Goal: Navigation & Orientation: Find specific page/section

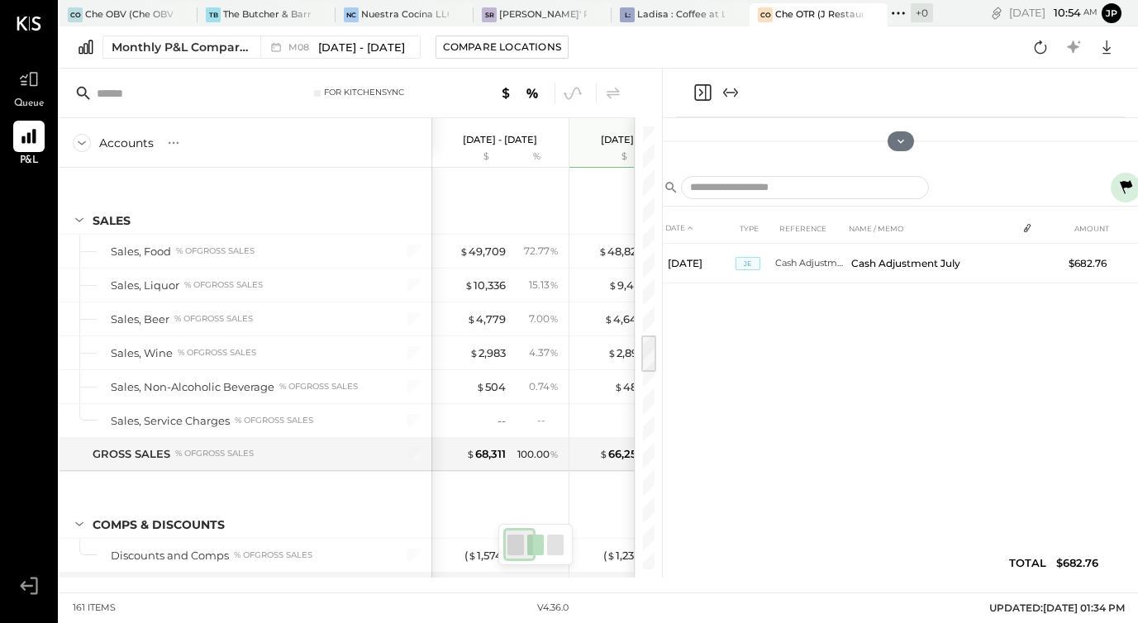
scroll to position [2385, 0]
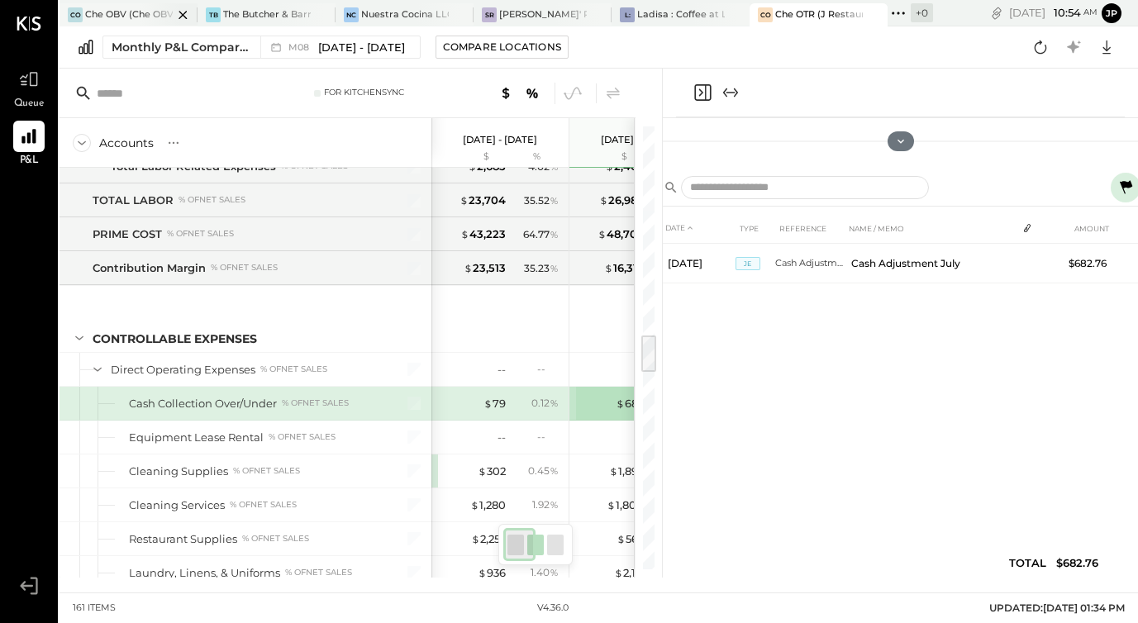
click at [127, 18] on div "Che OBV (Che OBV LLC) - Ignite" at bounding box center [129, 14] width 88 height 13
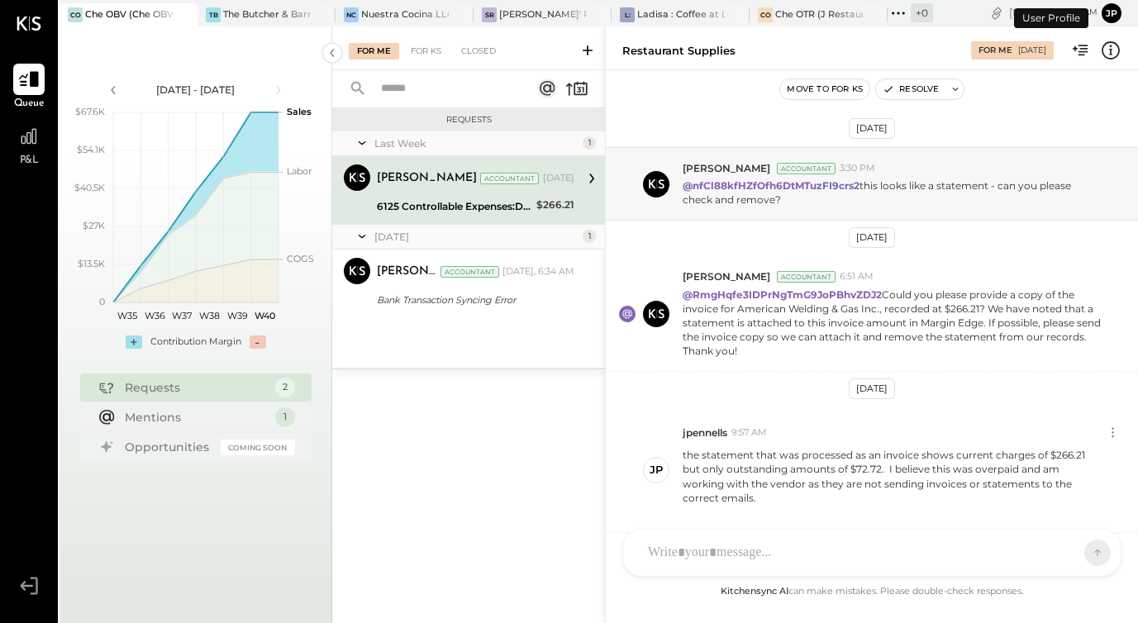
scroll to position [464, 0]
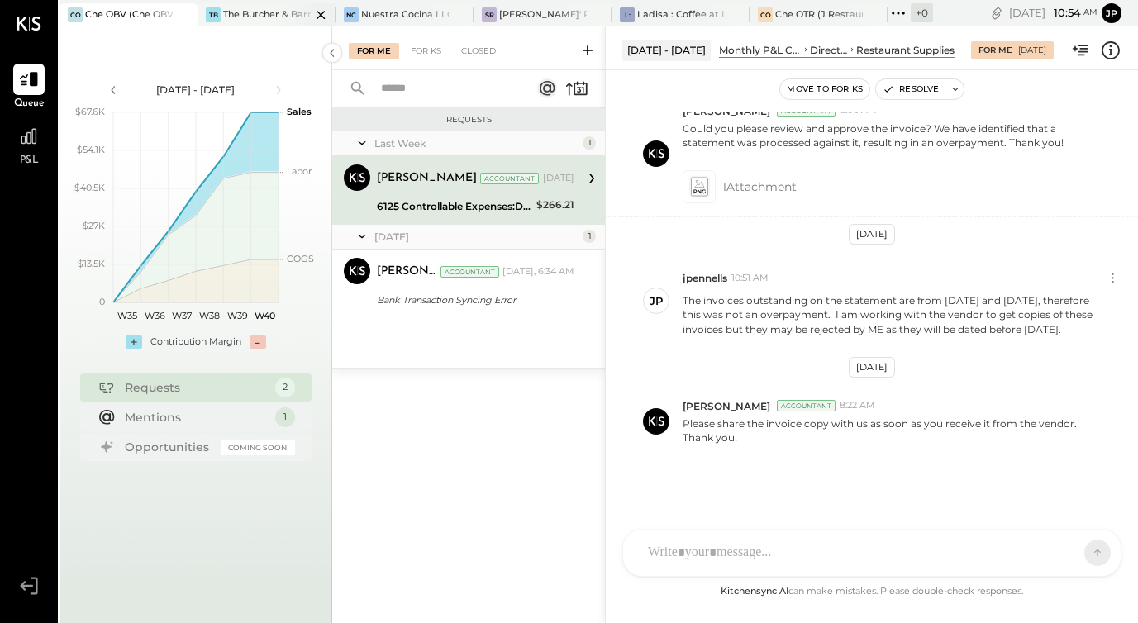
click at [266, 11] on div "The Butcher & Barrel (L Argento LLC) - [GEOGRAPHIC_DATA]" at bounding box center [267, 14] width 88 height 13
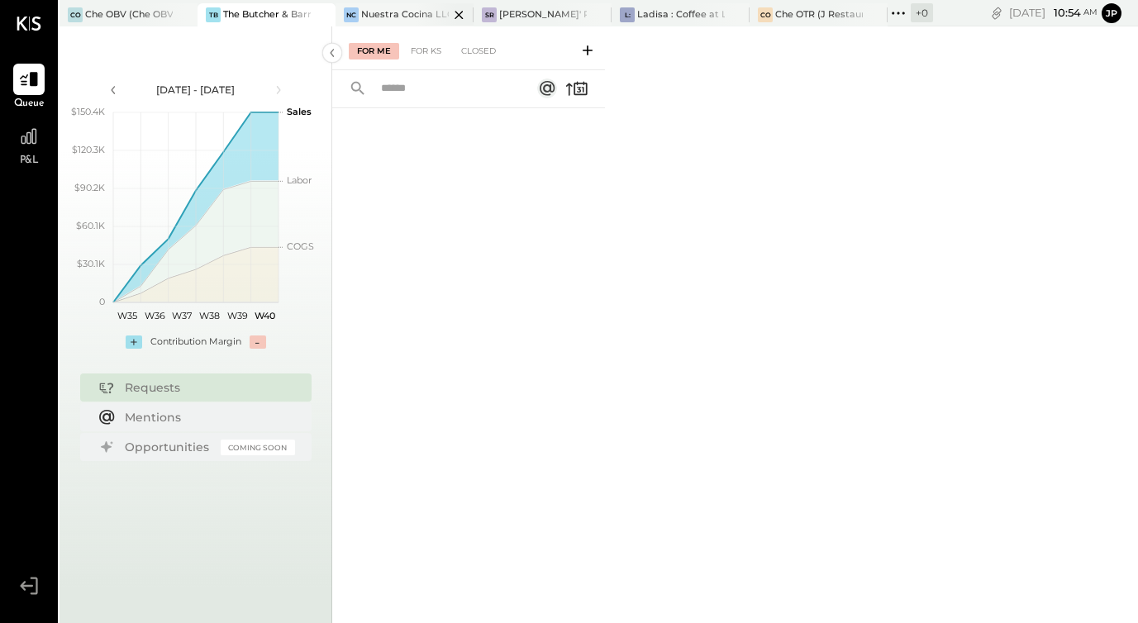
click at [383, 19] on div "Nuestra Cocina LLC - [GEOGRAPHIC_DATA]" at bounding box center [405, 14] width 88 height 13
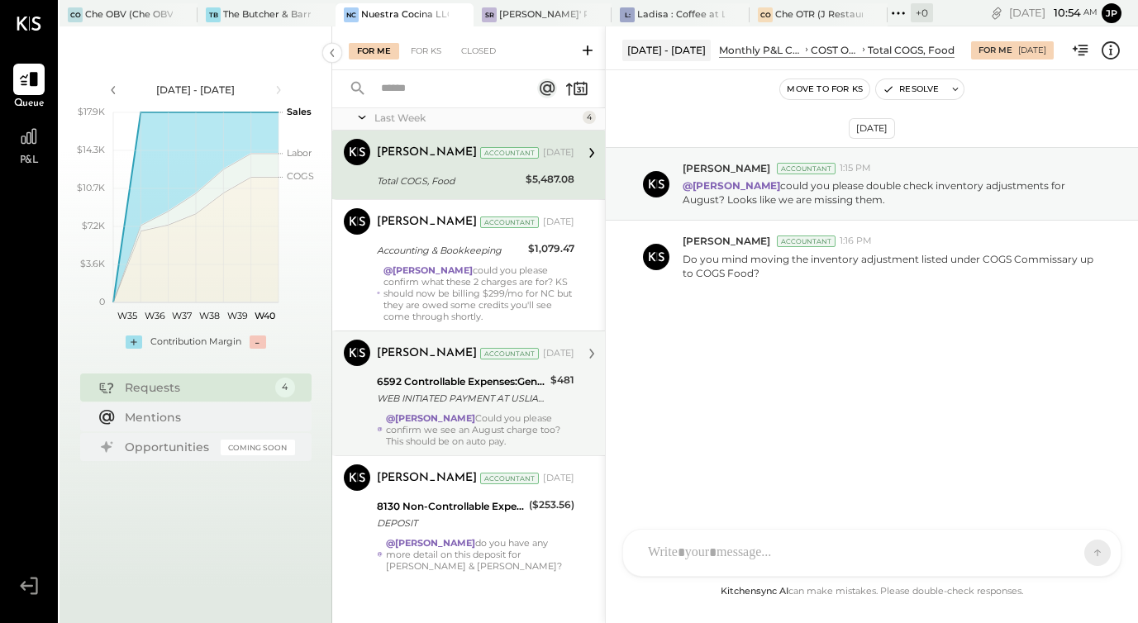
scroll to position [34, 0]
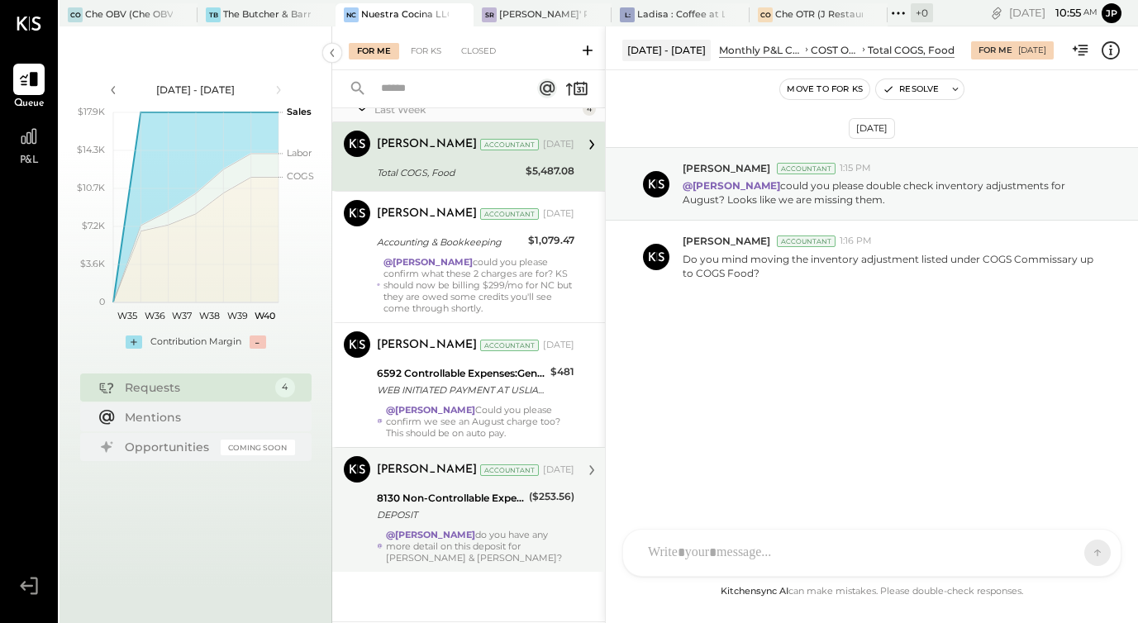
click at [431, 558] on div "@Mohammadsalkin Ansari do you have any more detail on this deposit for [PERSON_…" at bounding box center [480, 546] width 188 height 35
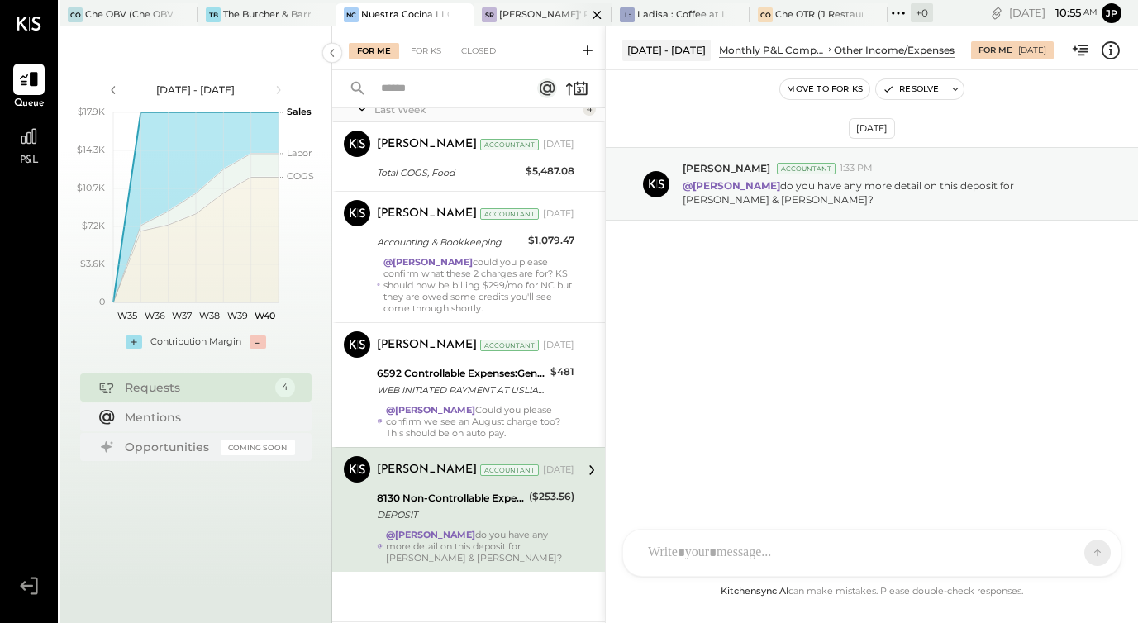
click at [536, 12] on div "[PERSON_NAME]' Rooftop - Ignite" at bounding box center [543, 14] width 88 height 13
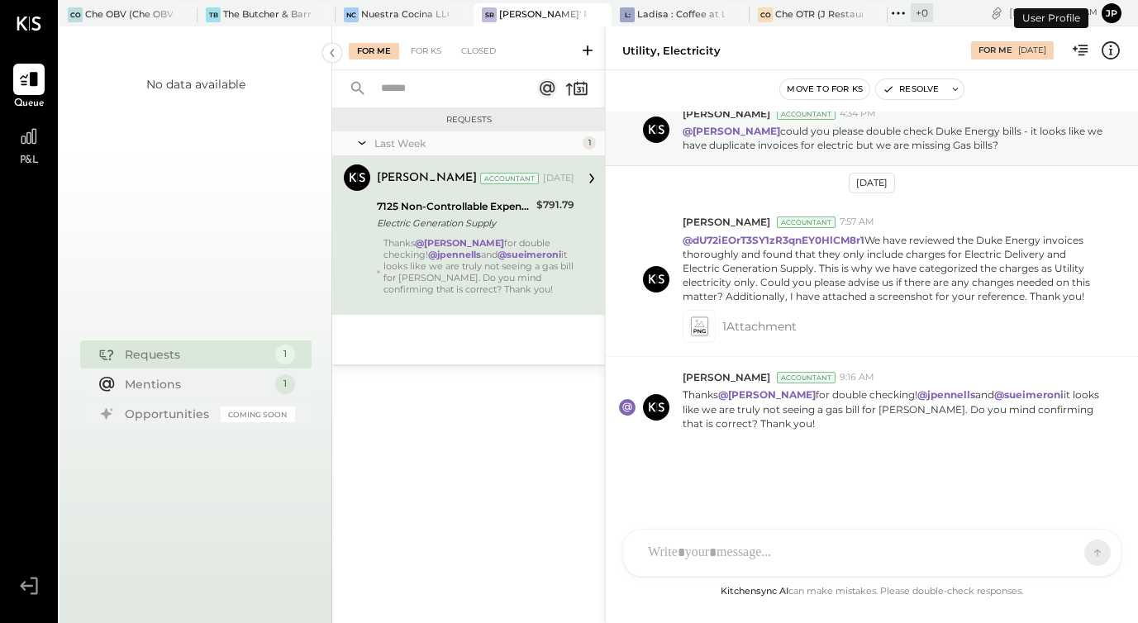
scroll to position [55, 0]
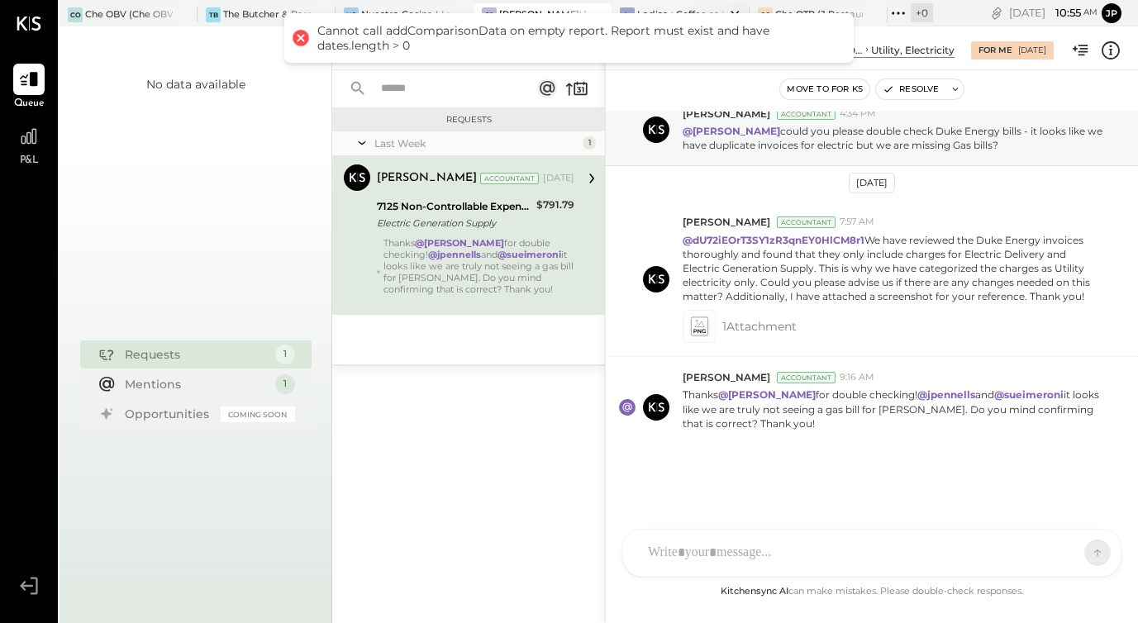
click at [645, 8] on div "Ladisa : Coffee at Lola's" at bounding box center [681, 14] width 88 height 13
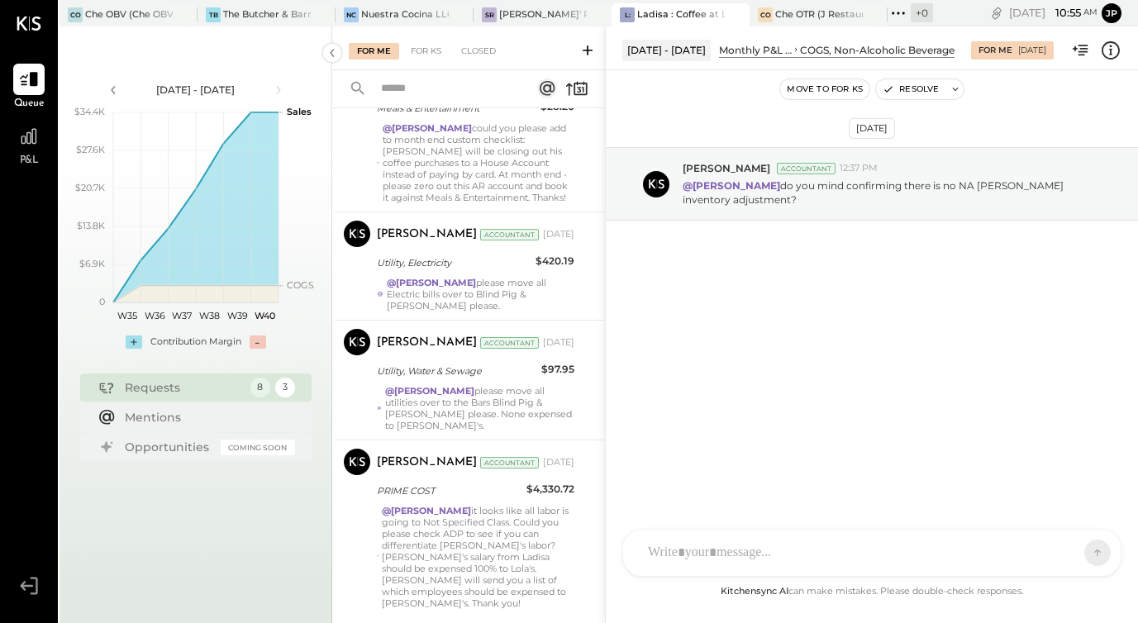
scroll to position [658, 0]
